Goal: Task Accomplishment & Management: Manage account settings

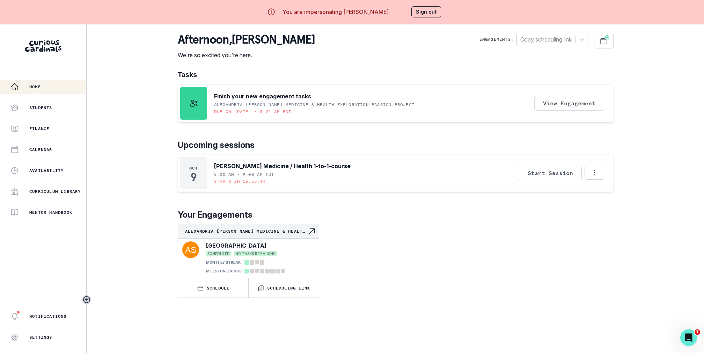
scroll to position [24, 0]
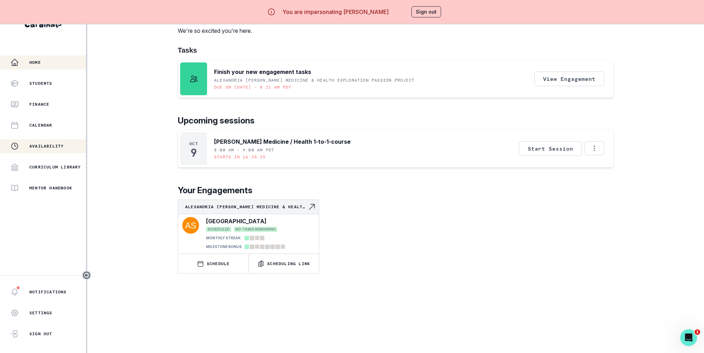
click at [51, 141] on button "Availability" at bounding box center [43, 146] width 86 height 14
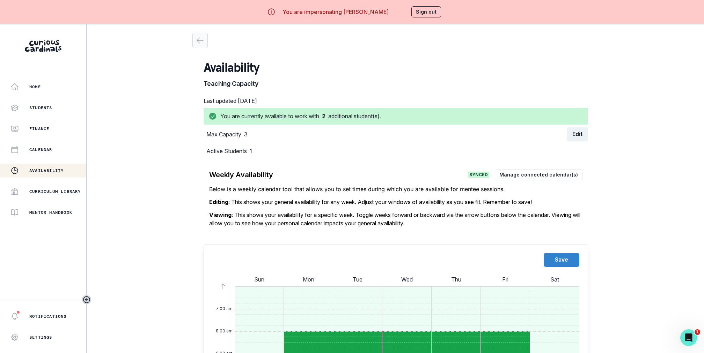
click at [200, 38] on icon "button" at bounding box center [200, 40] width 8 height 8
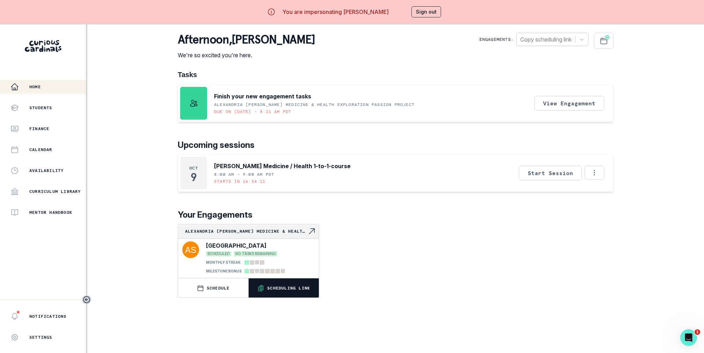
click at [290, 282] on button "Scheduling Link" at bounding box center [284, 288] width 70 height 19
